Goal: Information Seeking & Learning: Understand process/instructions

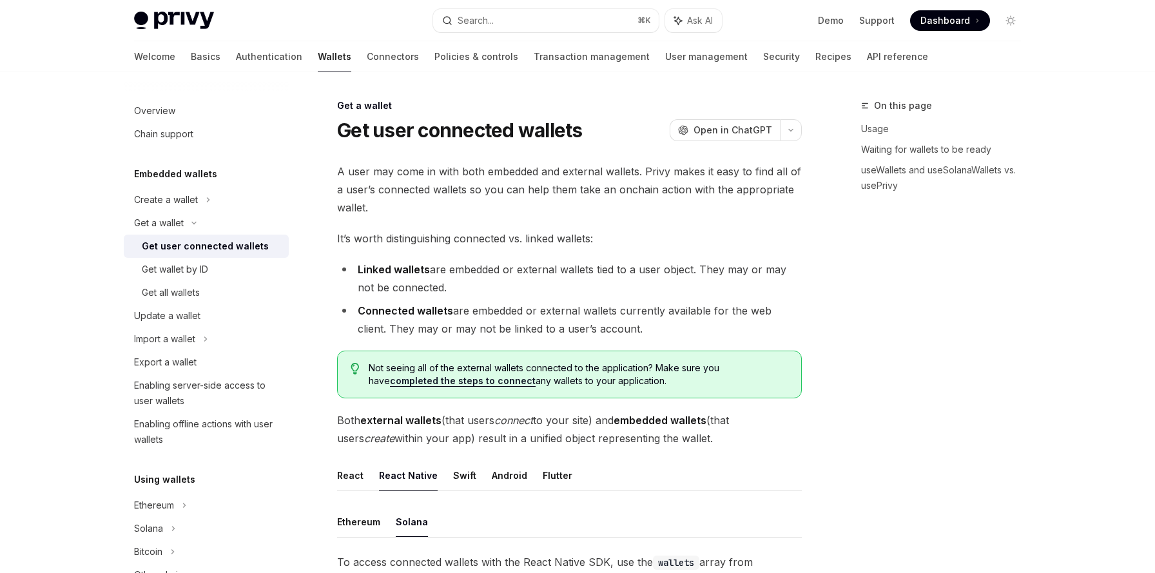
scroll to position [409, 0]
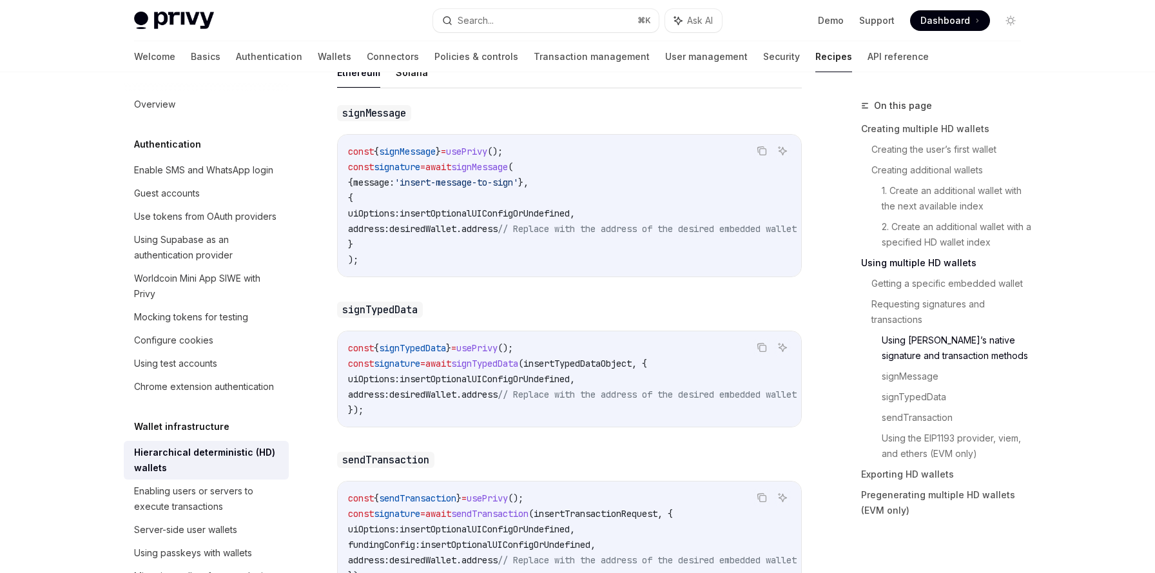
scroll to position [2131, 0]
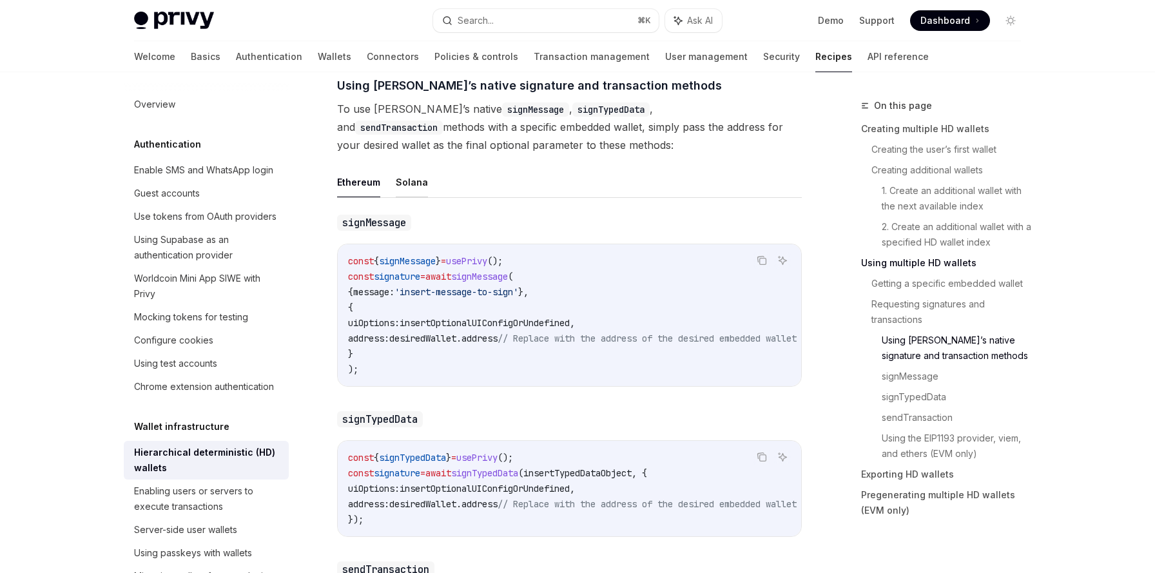
click at [404, 167] on button "Solana" at bounding box center [412, 182] width 32 height 30
type textarea "*"
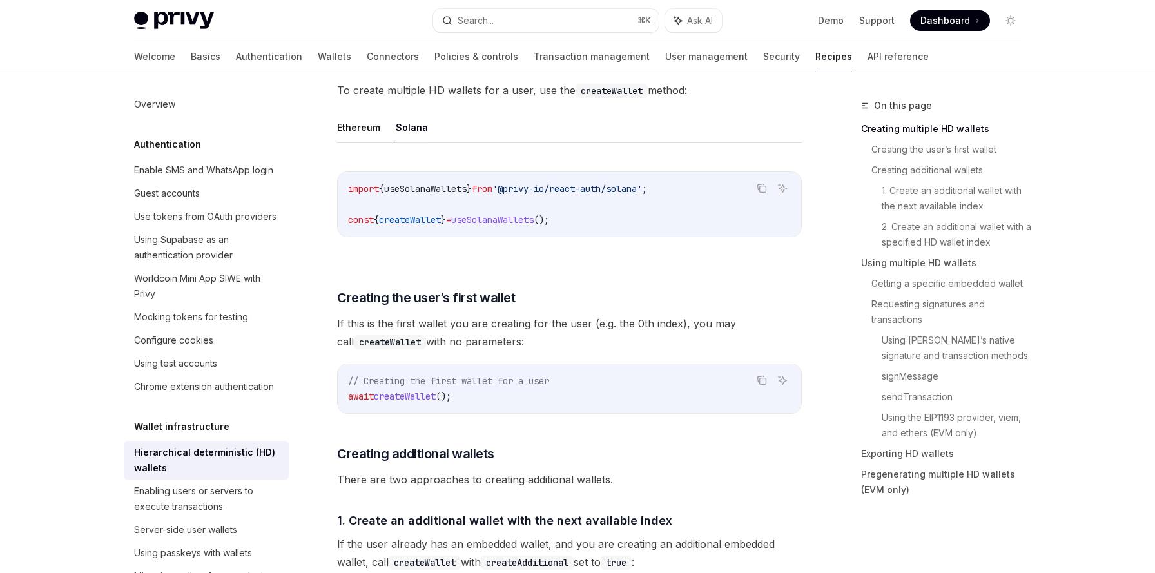
scroll to position [297, 0]
click at [632, 343] on span "If this is the first wallet you are creating for the user (e.g. the 0th index),…" at bounding box center [569, 333] width 465 height 36
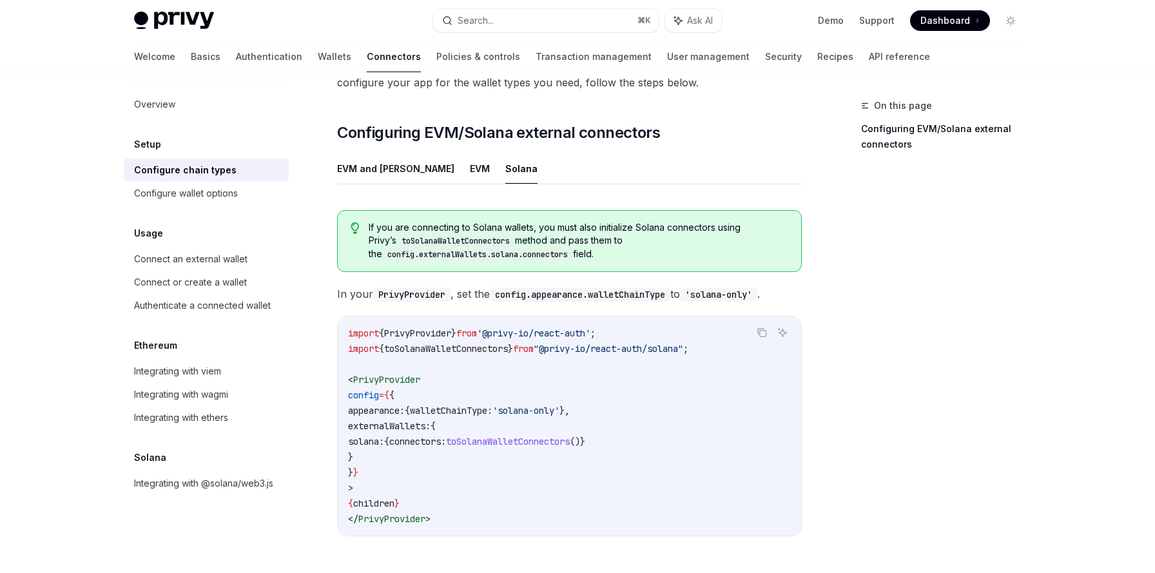
scroll to position [68, 0]
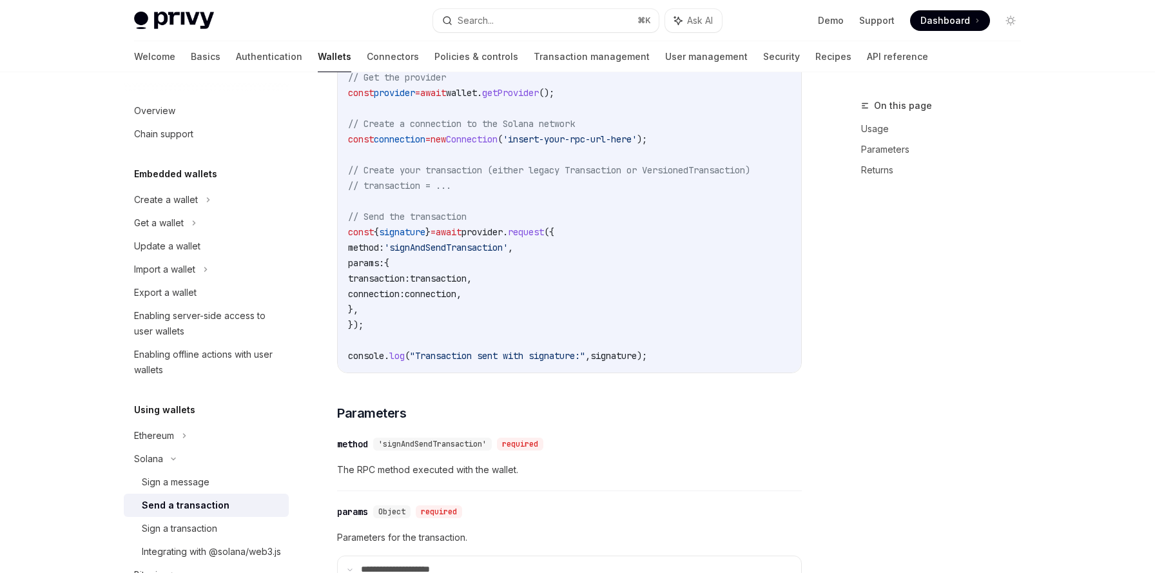
scroll to position [233, 0]
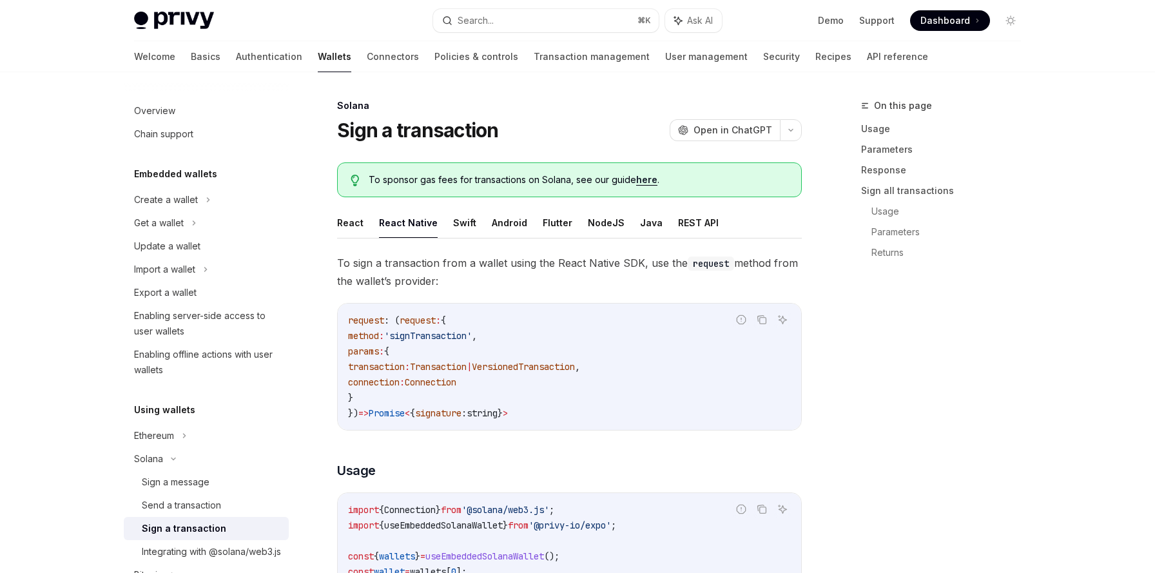
scroll to position [122, 0]
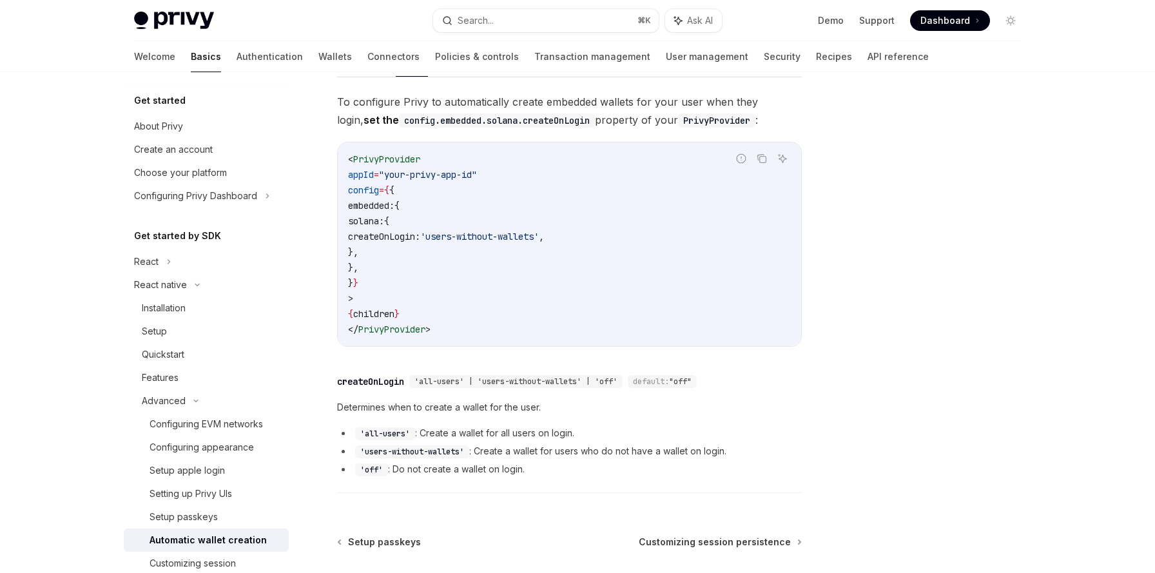
scroll to position [169, 0]
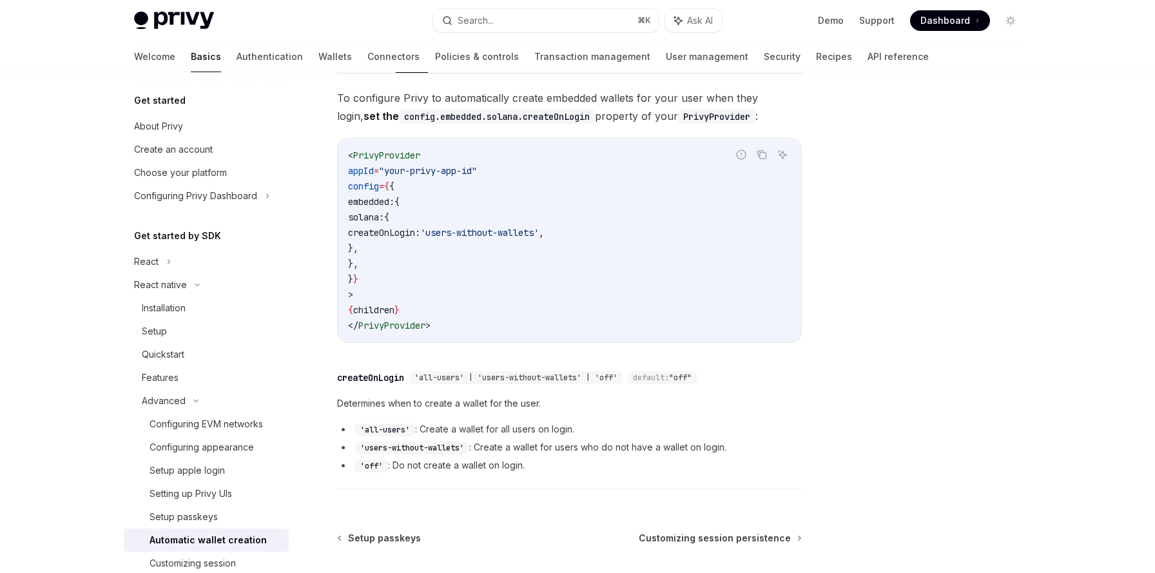
click at [501, 293] on code "< PrivyProvider appId = "your-privy-app-id" config = { { embedded: { solana: { …" at bounding box center [569, 241] width 443 height 186
click at [398, 431] on code "'all-users'" at bounding box center [385, 429] width 60 height 13
click at [490, 447] on li "'users-without-wallets' : Create a wallet for users who do not have a wallet on…" at bounding box center [569, 446] width 465 height 15
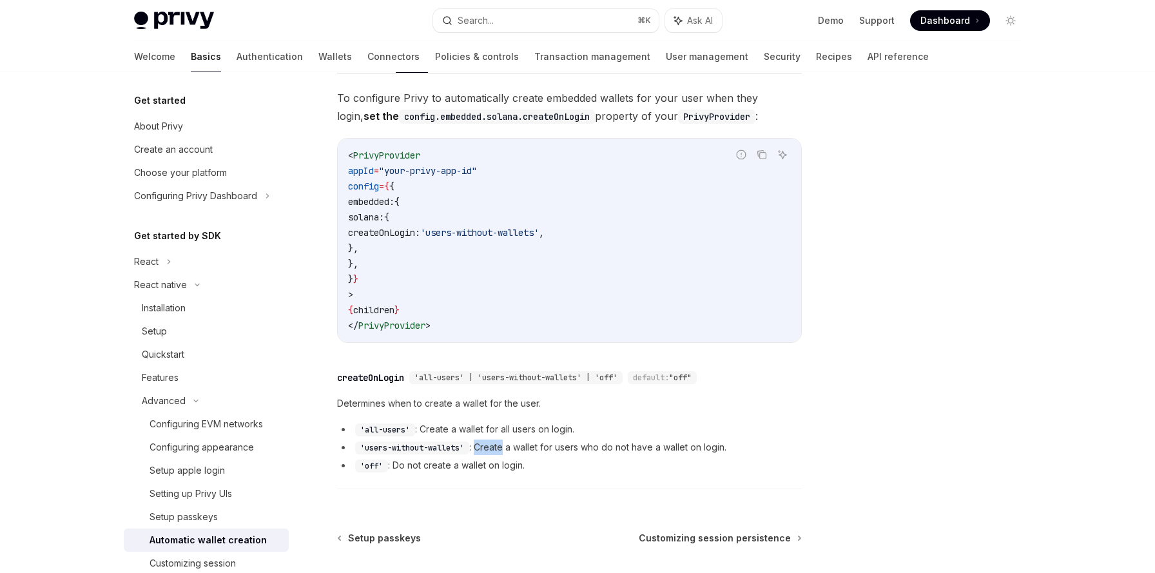
click at [490, 447] on li "'users-without-wallets' : Create a wallet for users who do not have a wallet on…" at bounding box center [569, 446] width 465 height 15
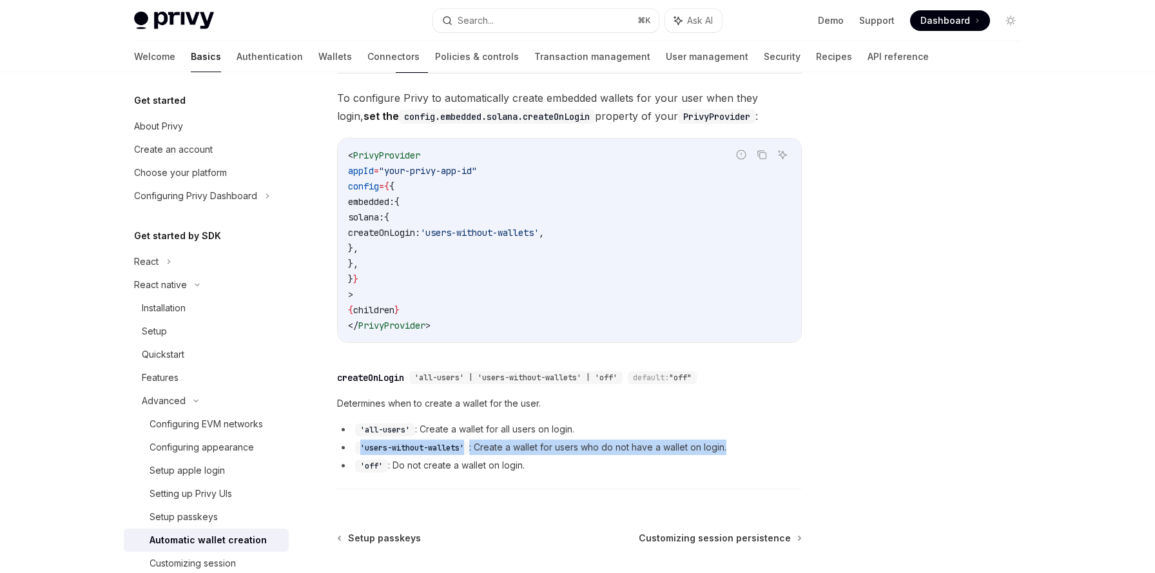
click at [490, 447] on li "'users-without-wallets' : Create a wallet for users who do not have a wallet on…" at bounding box center [569, 446] width 465 height 15
click at [427, 445] on code "'users-without-wallets'" at bounding box center [412, 447] width 114 height 13
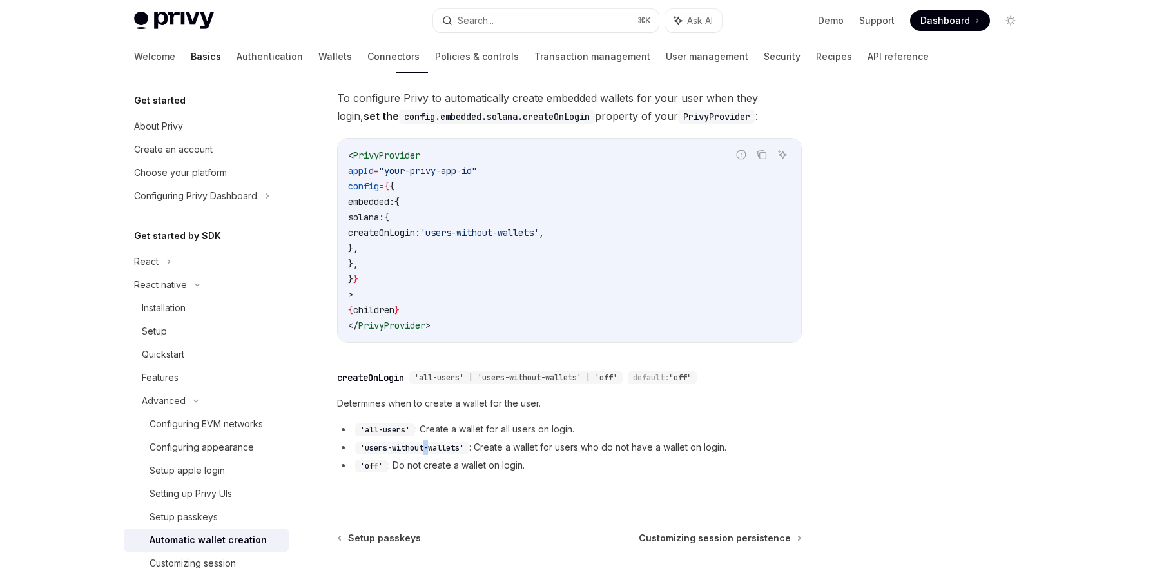
click at [427, 445] on code "'users-without-wallets'" at bounding box center [412, 447] width 114 height 13
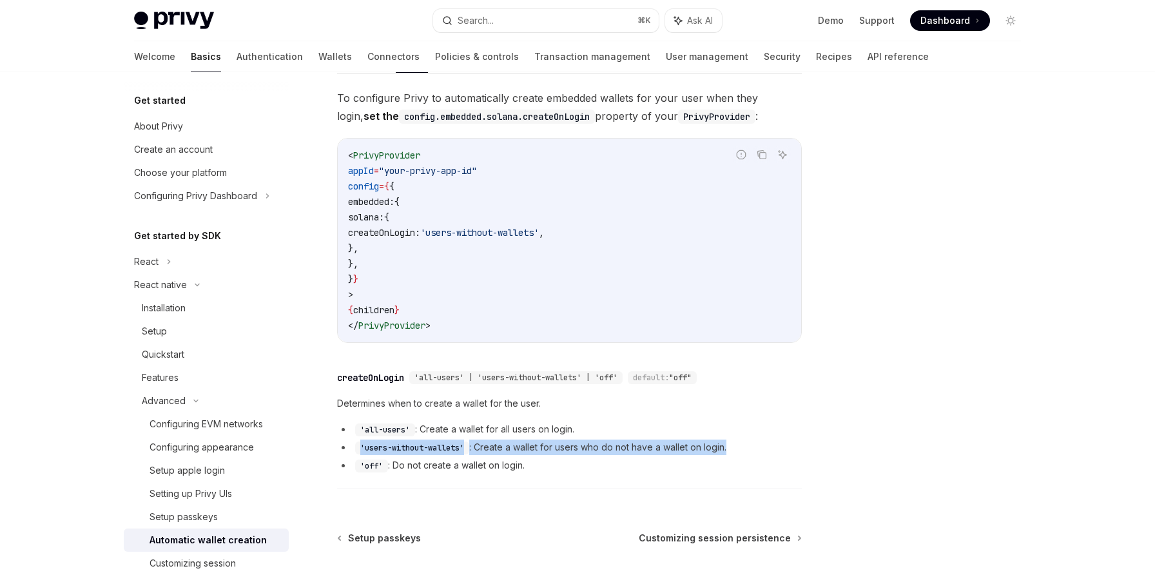
click at [427, 445] on code "'users-without-wallets'" at bounding box center [412, 447] width 114 height 13
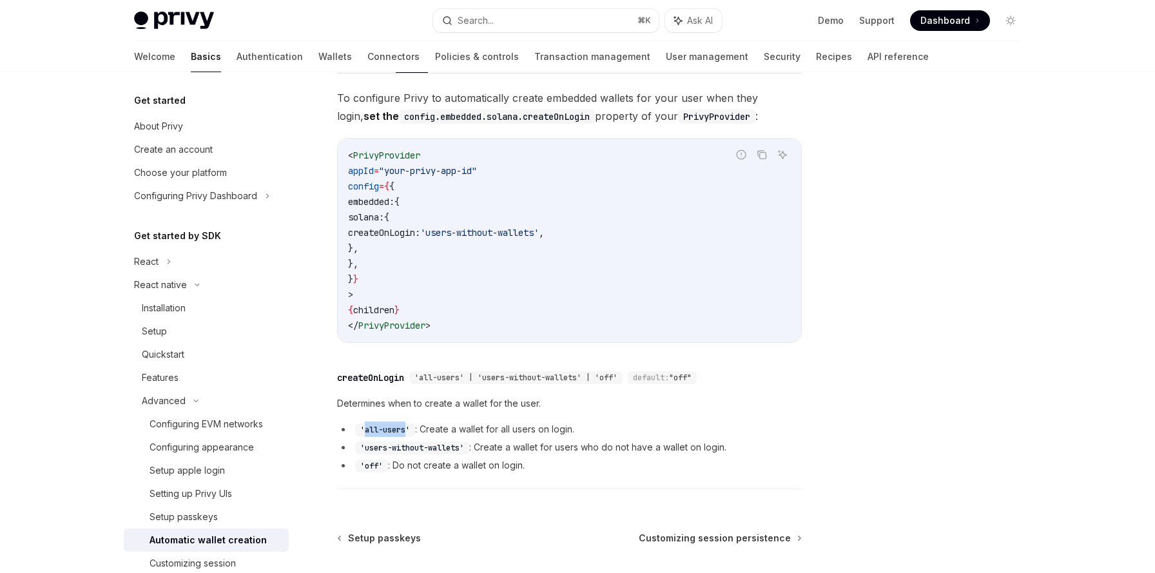
drag, startPoint x: 365, startPoint y: 429, endPoint x: 406, endPoint y: 428, distance: 40.6
click at [406, 428] on code "'all-users'" at bounding box center [385, 429] width 60 height 13
copy code "all-users"
drag, startPoint x: 362, startPoint y: 430, endPoint x: 414, endPoint y: 430, distance: 52.8
click at [414, 430] on code "'all-users'" at bounding box center [385, 429] width 60 height 13
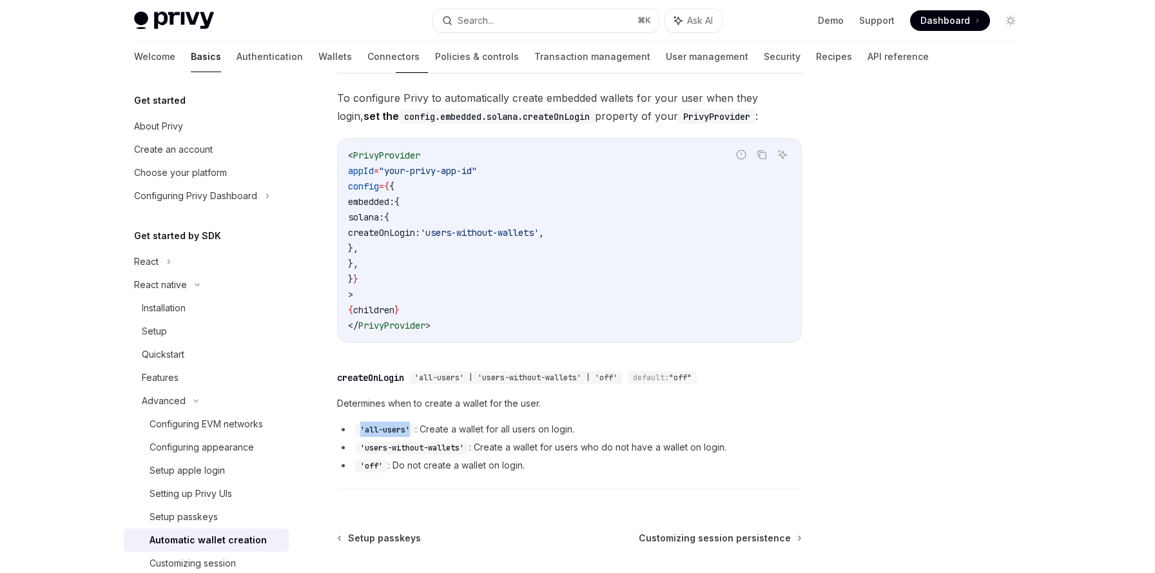
copy code "'all-users'"
click at [455, 426] on li "'all-users' : Create a wallet for all users on login." at bounding box center [569, 428] width 465 height 15
click at [645, 447] on li "'users-without-wallets' : Create a wallet for users who do not have a wallet on…" at bounding box center [569, 446] width 465 height 15
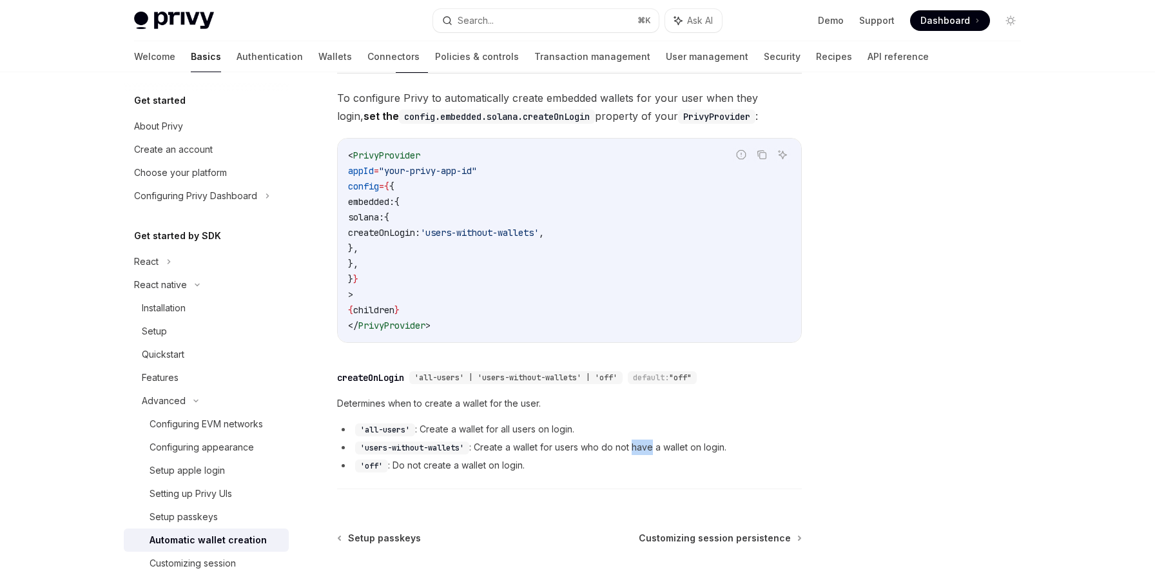
click at [645, 447] on li "'users-without-wallets' : Create a wallet for users who do not have a wallet on…" at bounding box center [569, 446] width 465 height 15
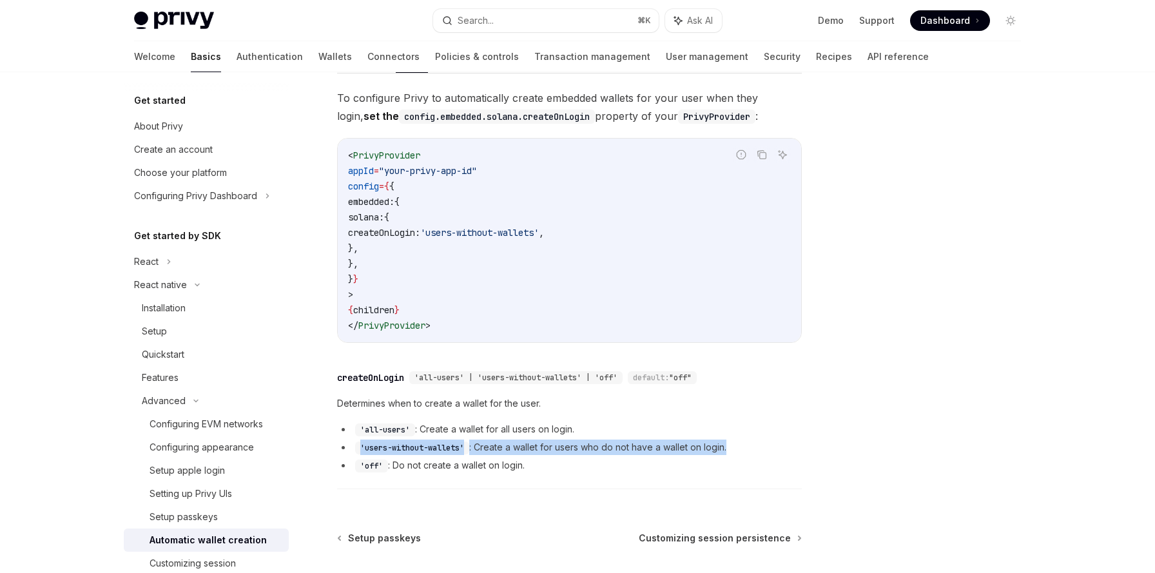
click at [645, 447] on li "'users-without-wallets' : Create a wallet for users who do not have a wallet on…" at bounding box center [569, 446] width 465 height 15
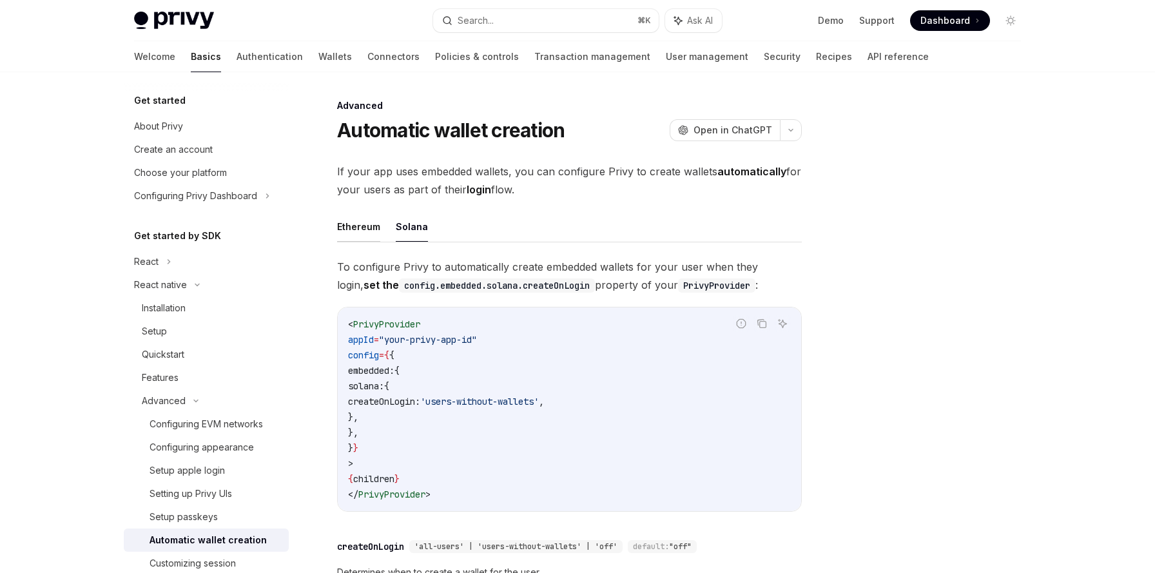
click at [341, 225] on button "Ethereum" at bounding box center [358, 226] width 43 height 30
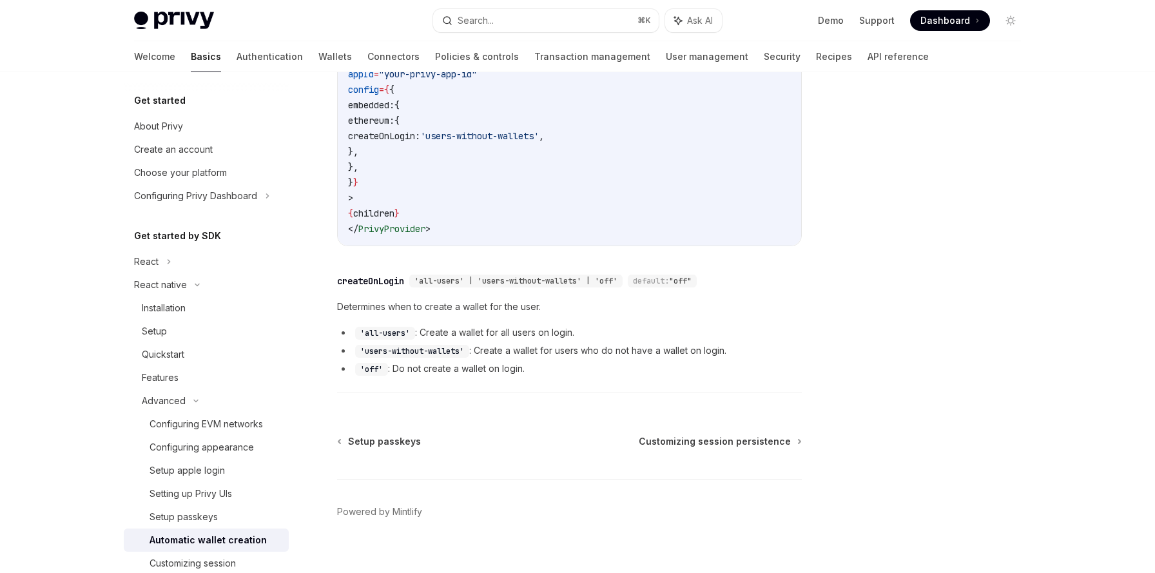
scroll to position [283, 0]
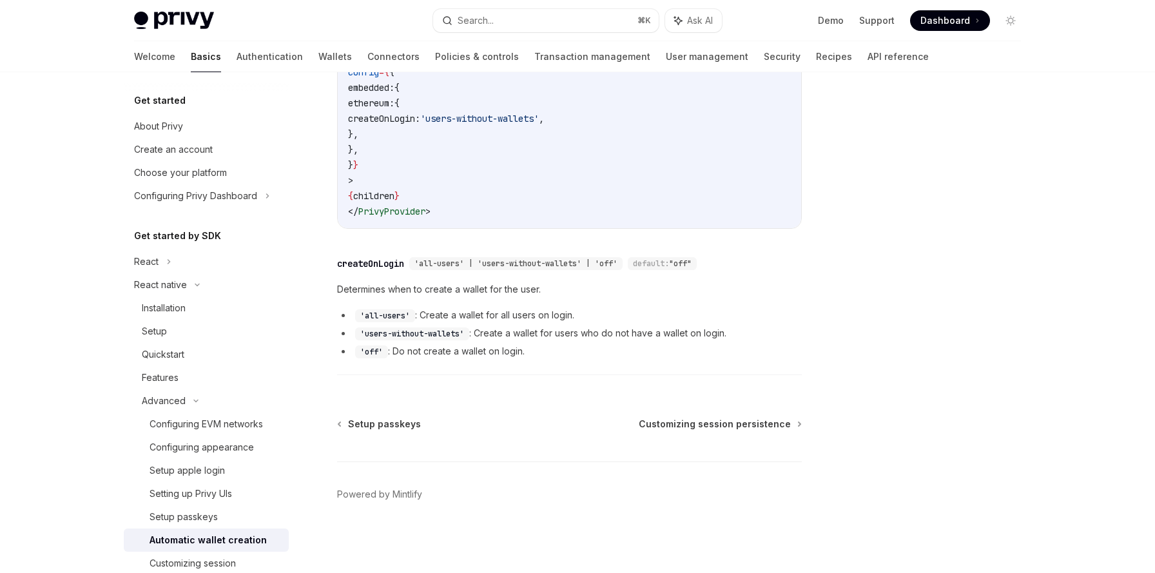
click at [426, 329] on code "'users-without-wallets'" at bounding box center [412, 333] width 114 height 13
click at [420, 324] on ul "'all-users' : Create a wallet for all users on login. 'users-without-wallets' :…" at bounding box center [569, 333] width 465 height 52
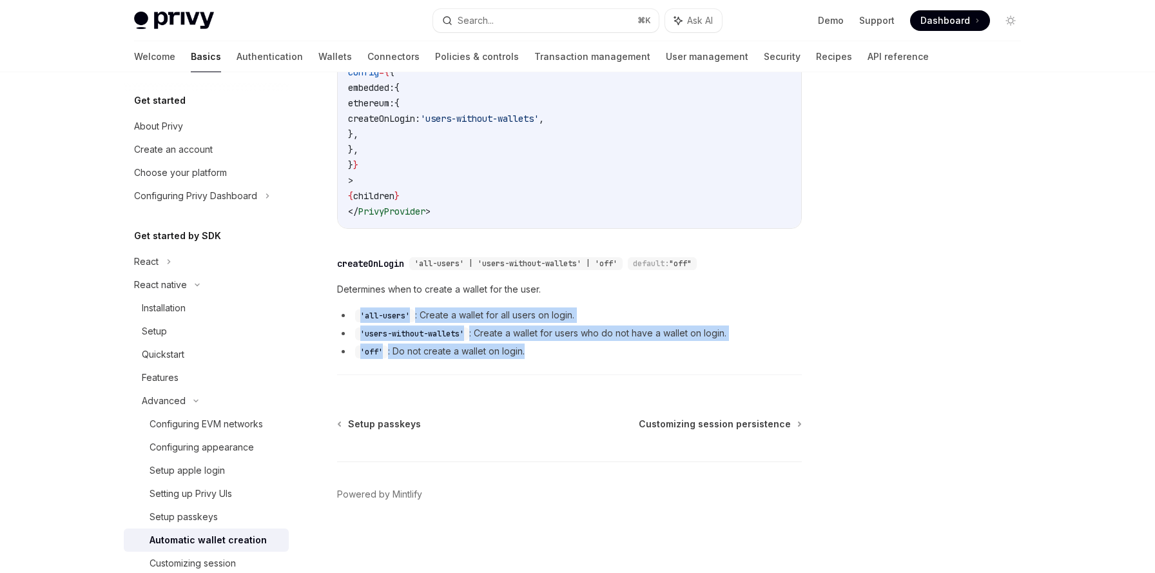
drag, startPoint x: 360, startPoint y: 314, endPoint x: 534, endPoint y: 352, distance: 178.2
click at [534, 352] on ul "'all-users' : Create a wallet for all users on login. 'users-without-wallets' :…" at bounding box center [569, 333] width 465 height 52
click at [534, 352] on li "'off' : Do not create a wallet on login." at bounding box center [569, 350] width 465 height 15
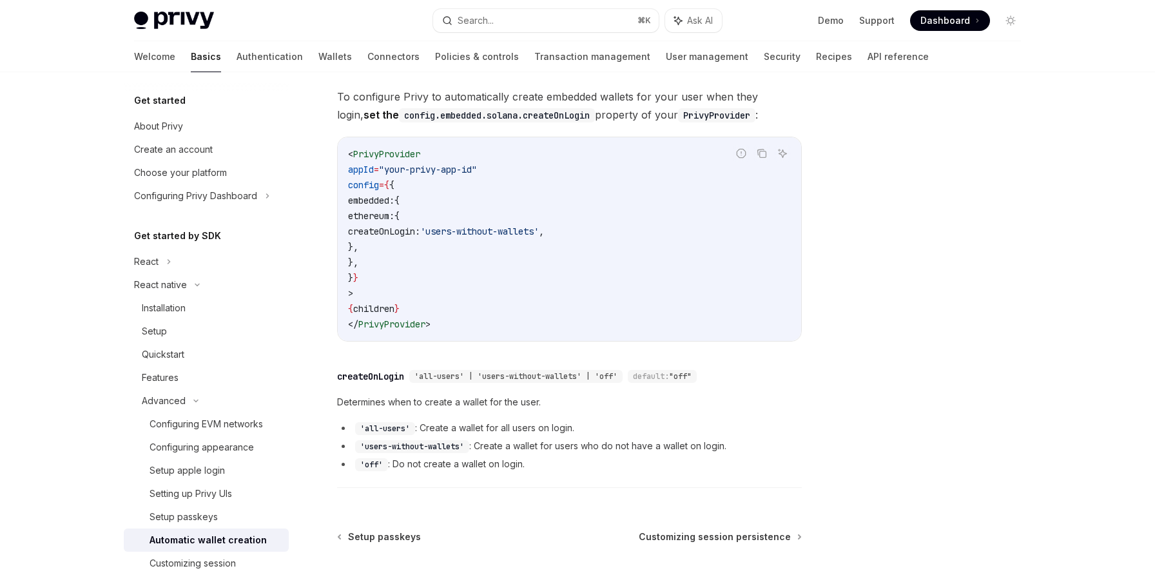
scroll to position [167, 0]
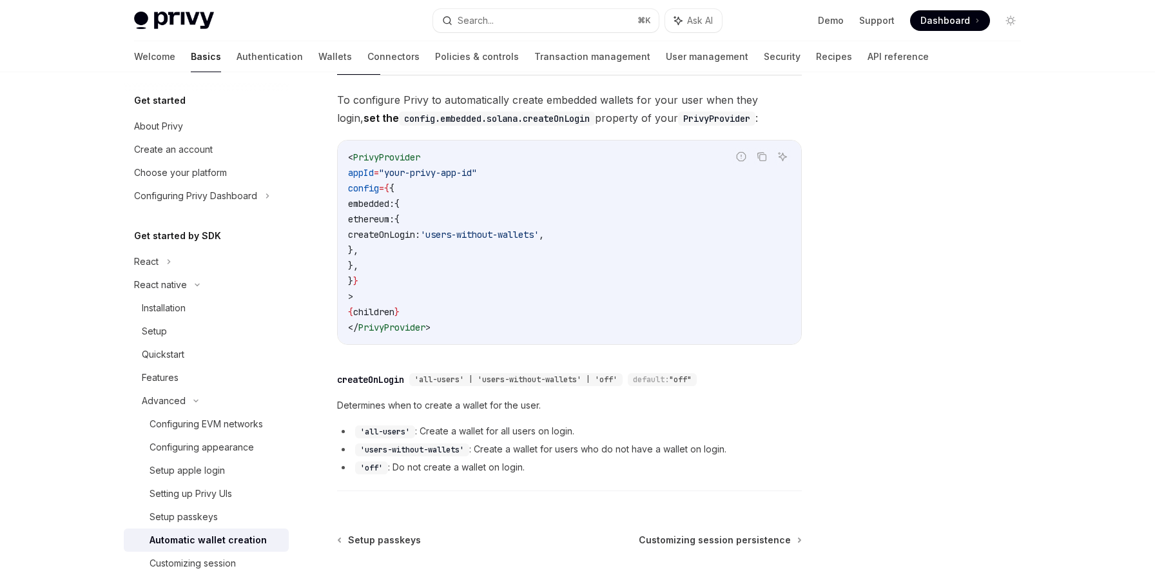
click at [394, 221] on span "ethereum:" at bounding box center [371, 219] width 46 height 12
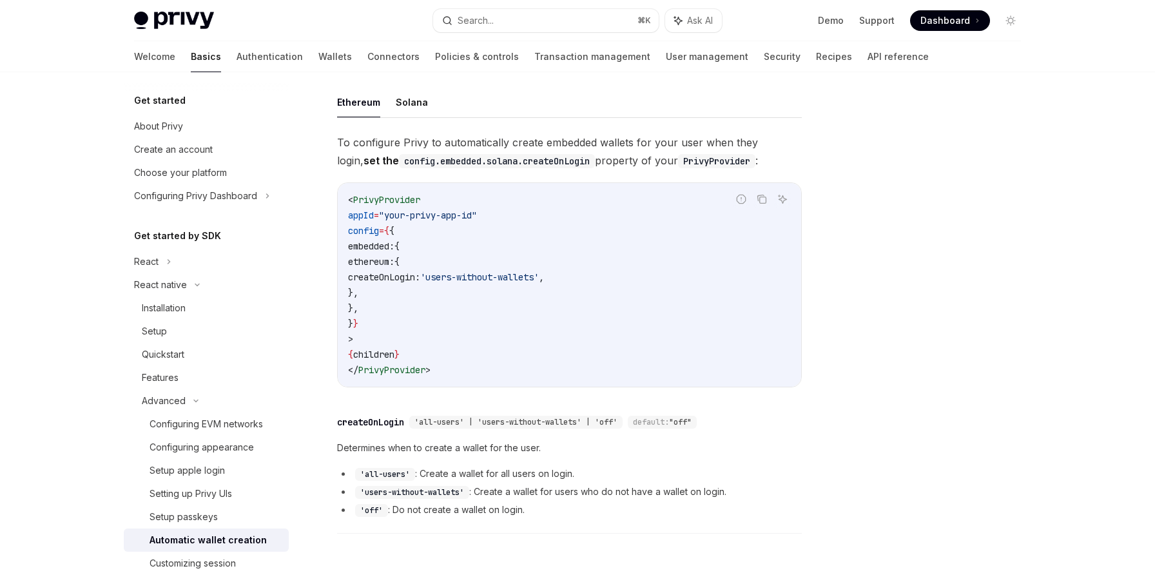
scroll to position [71, 0]
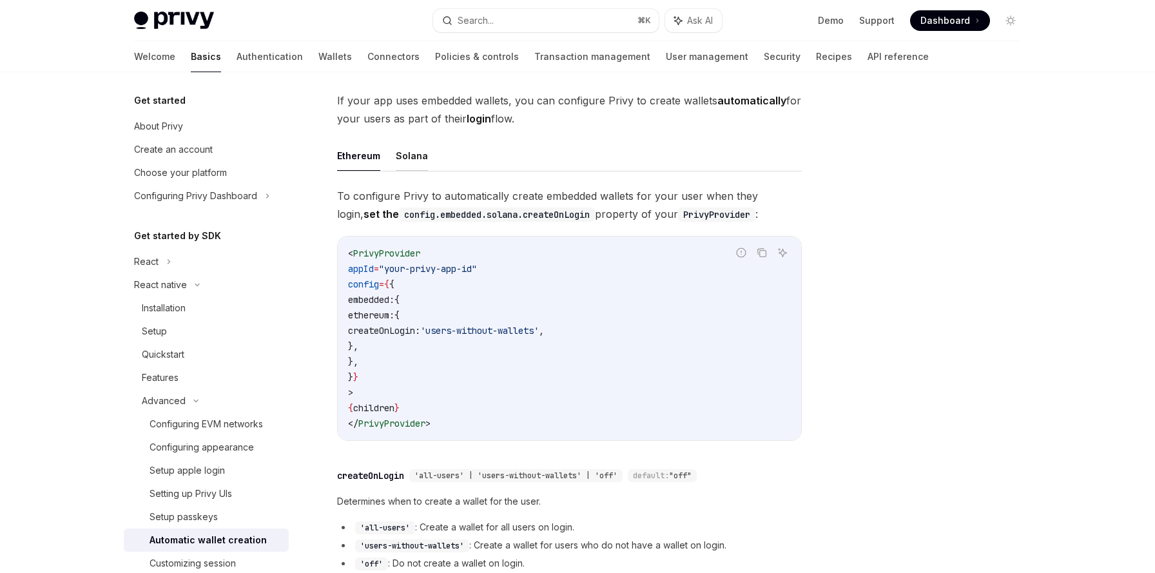
click at [413, 159] on button "Solana" at bounding box center [412, 155] width 32 height 30
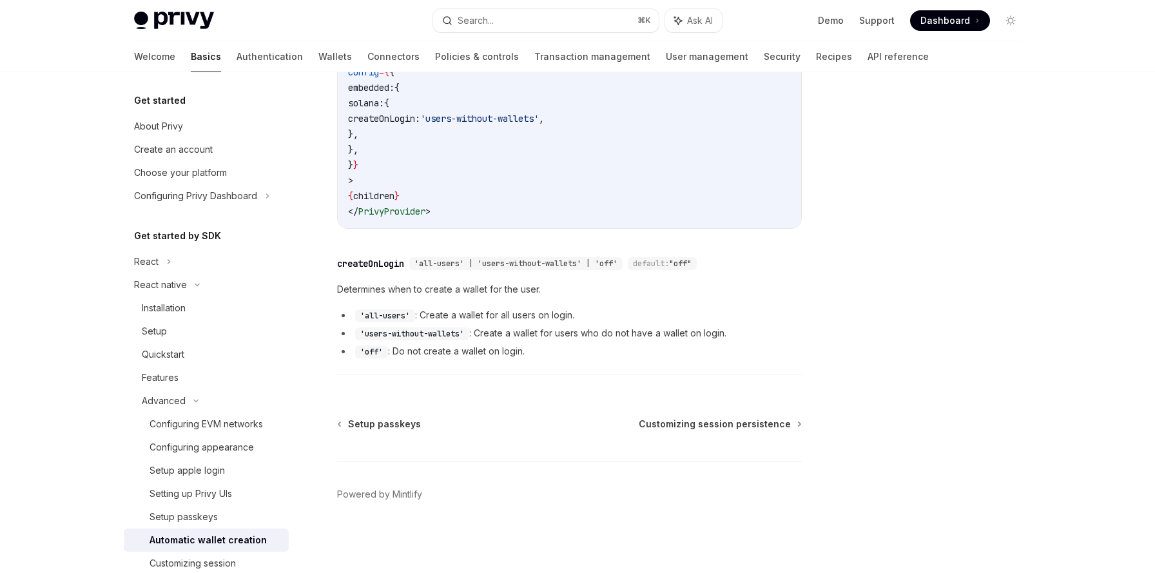
click at [394, 342] on ul "'all-users' : Create a wallet for all users on login. 'users-without-wallets' :…" at bounding box center [569, 333] width 465 height 52
click at [393, 336] on code "'users-without-wallets'" at bounding box center [412, 333] width 114 height 13
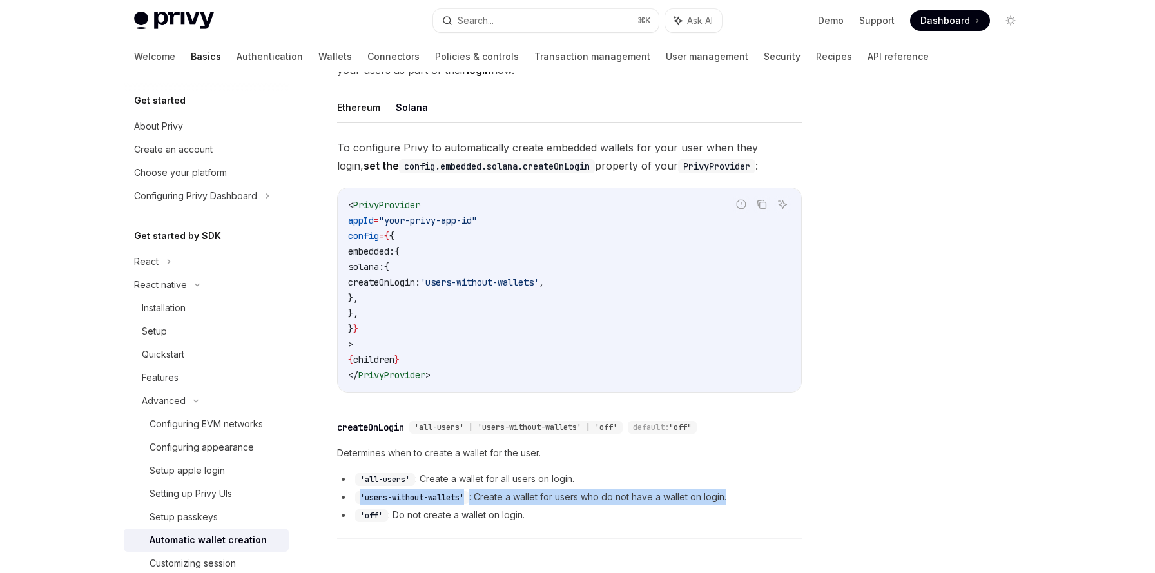
scroll to position [116, 0]
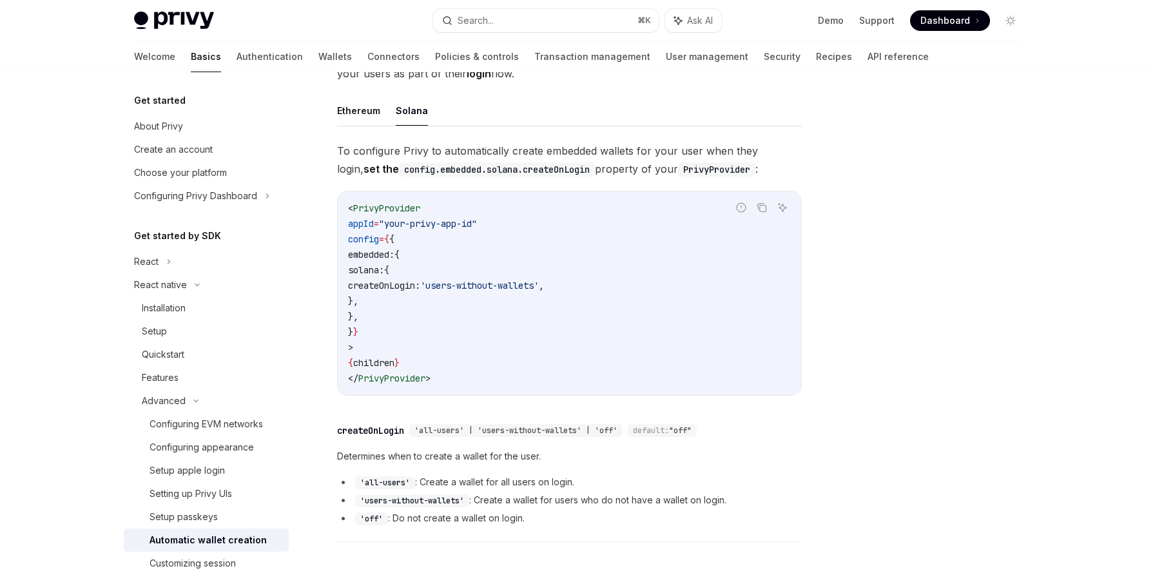
click at [381, 432] on div "createOnLogin" at bounding box center [370, 430] width 67 height 13
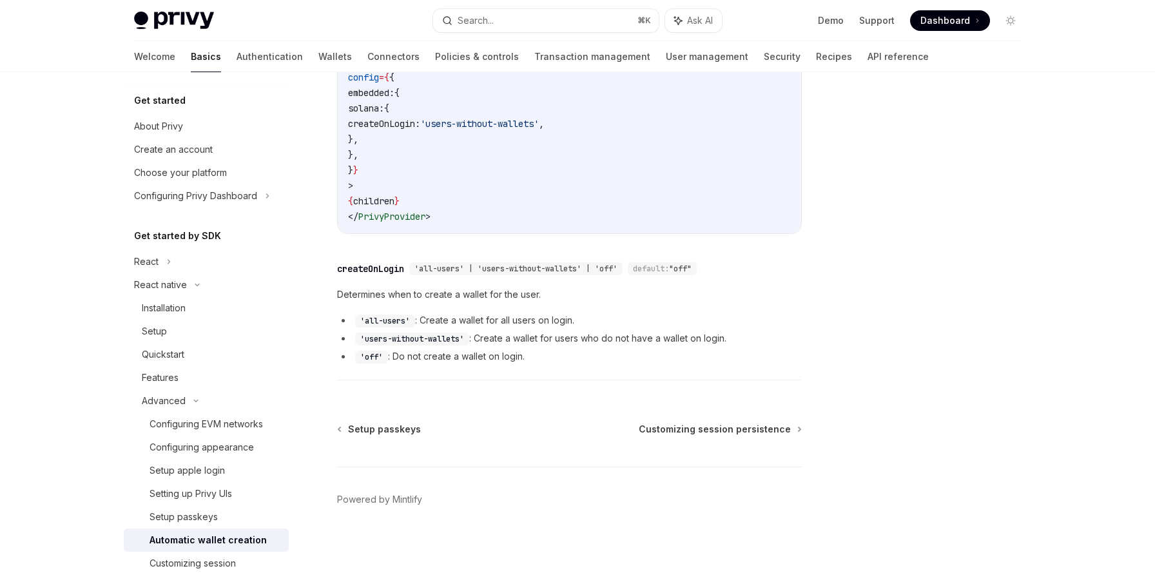
scroll to position [283, 0]
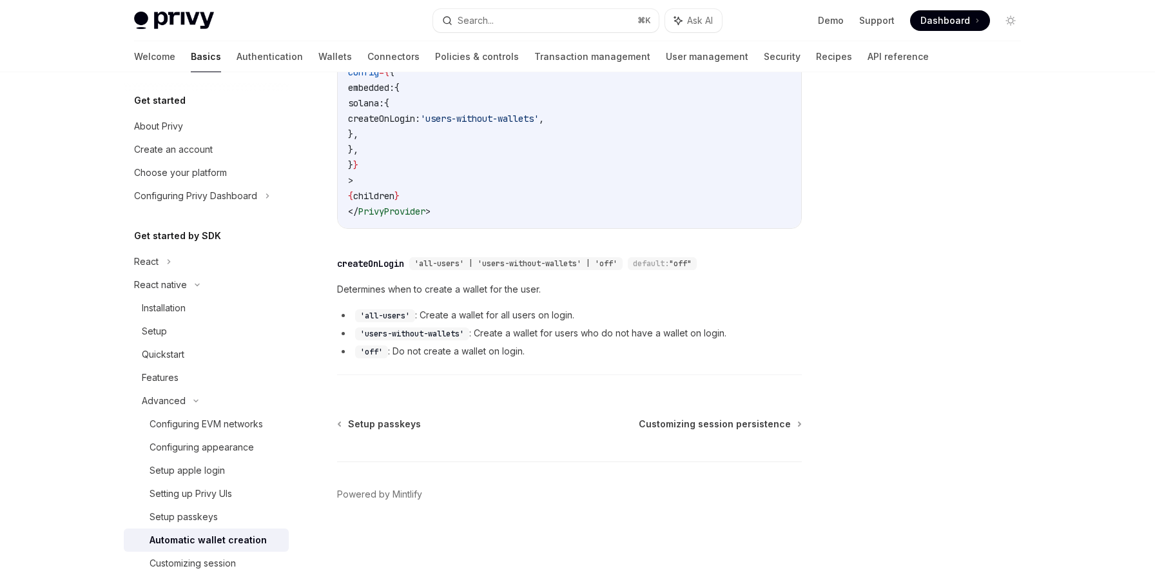
click at [394, 386] on div "Advanced Automatic wallet creation OpenAI Open in ChatGPT OpenAI Open in ChatGP…" at bounding box center [448, 194] width 711 height 758
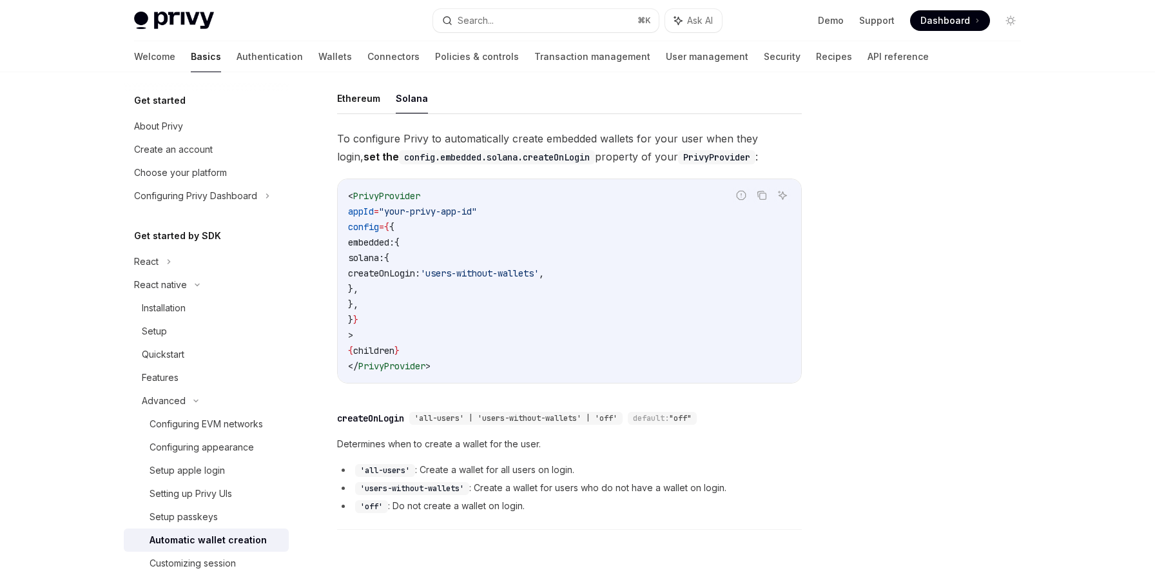
scroll to position [129, 0]
click at [368, 96] on button "Ethereum" at bounding box center [358, 97] width 43 height 30
type textarea "*"
